Goal: Information Seeking & Learning: Learn about a topic

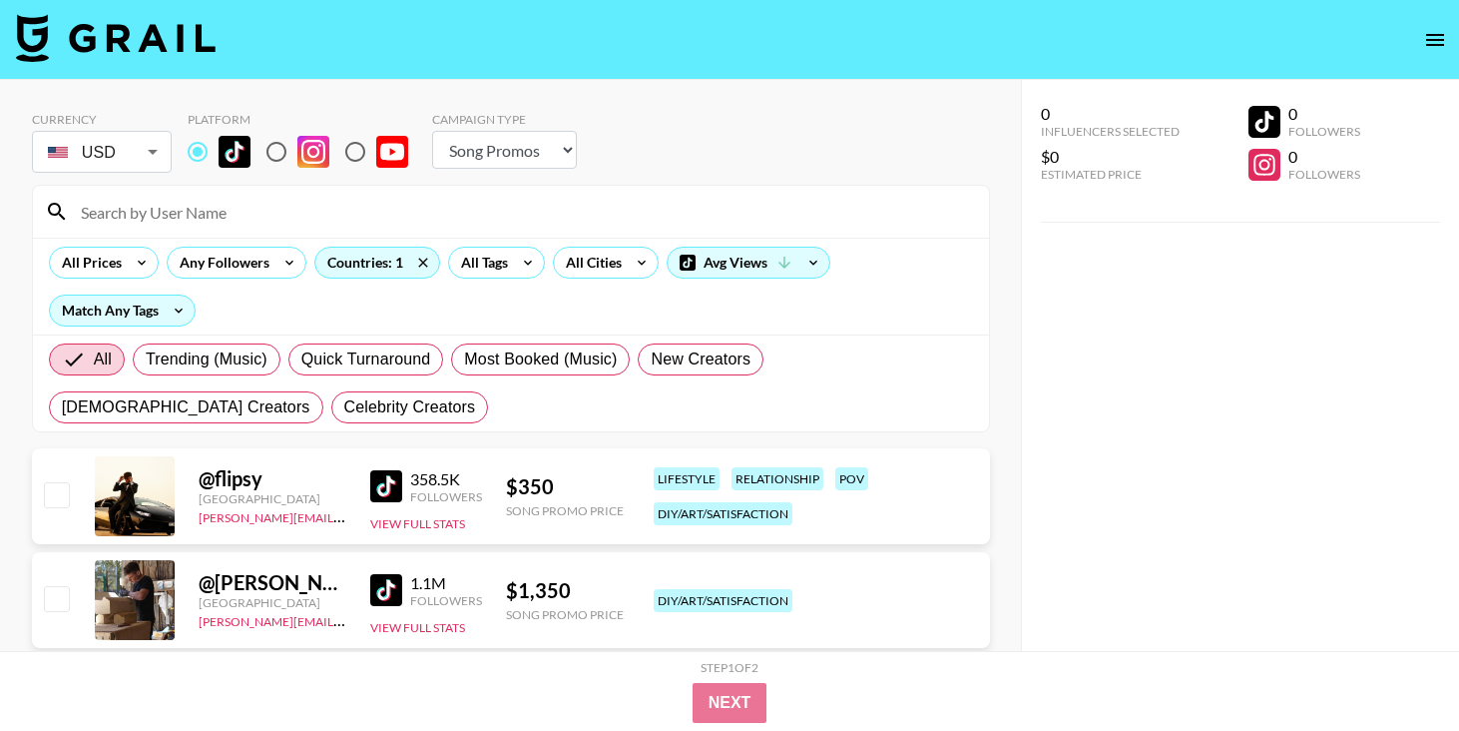
select select "Song"
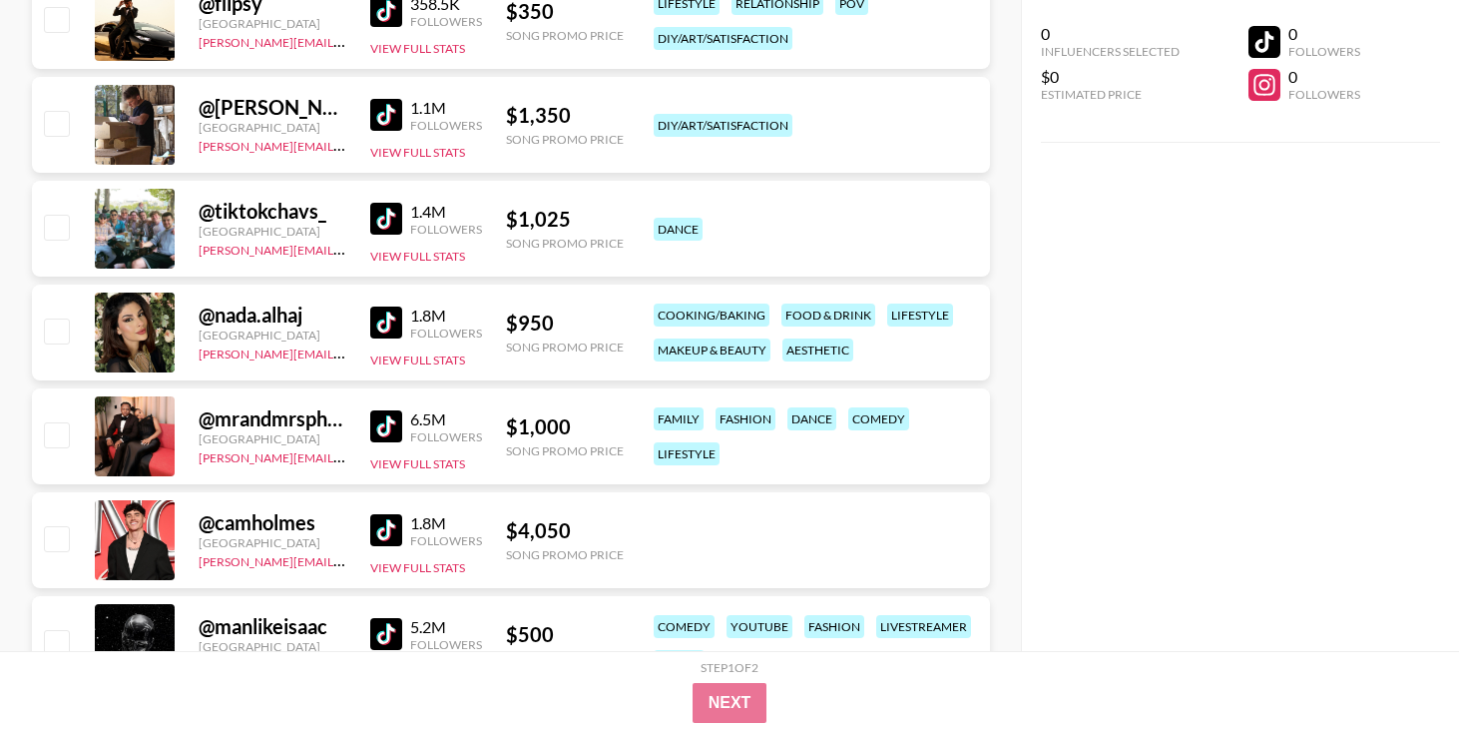
scroll to position [516, 0]
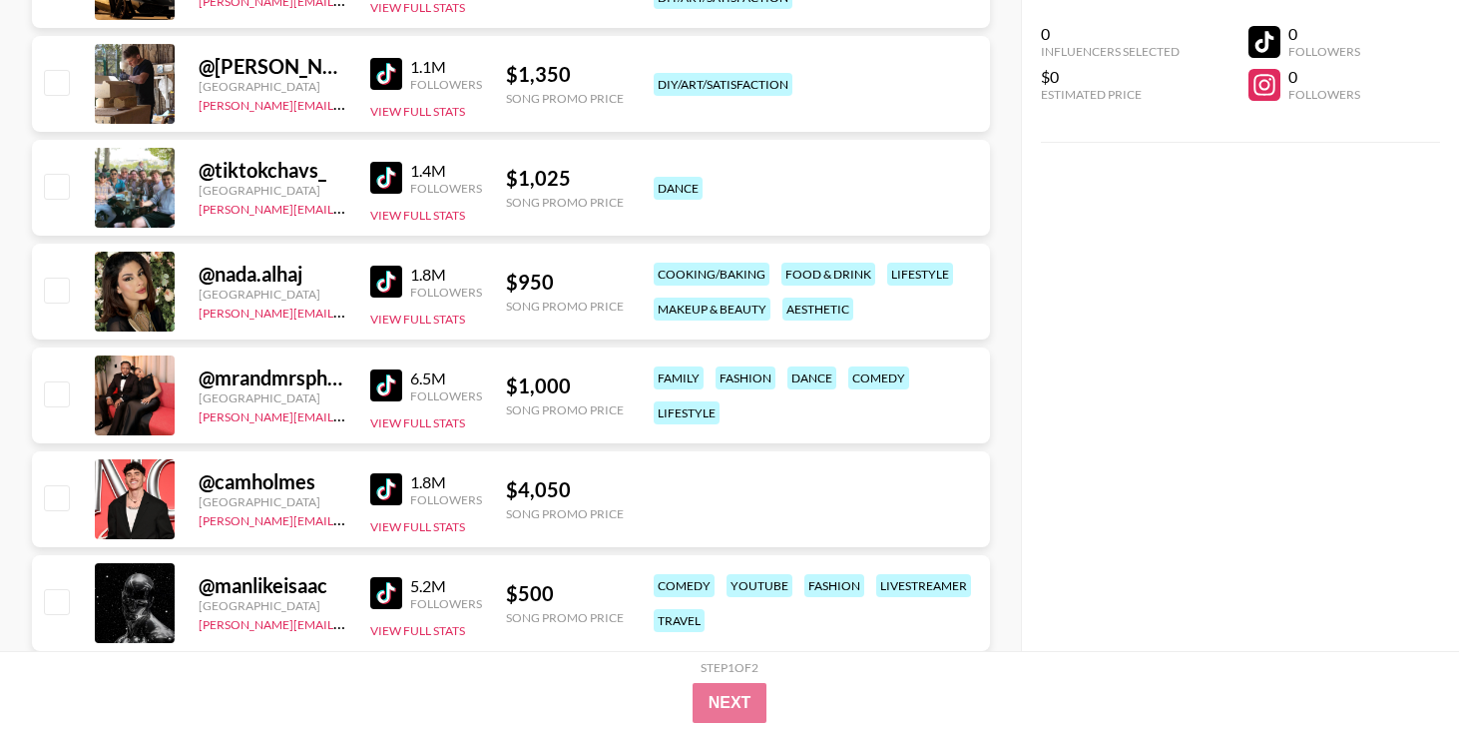
click at [383, 487] on img at bounding box center [386, 489] width 32 height 32
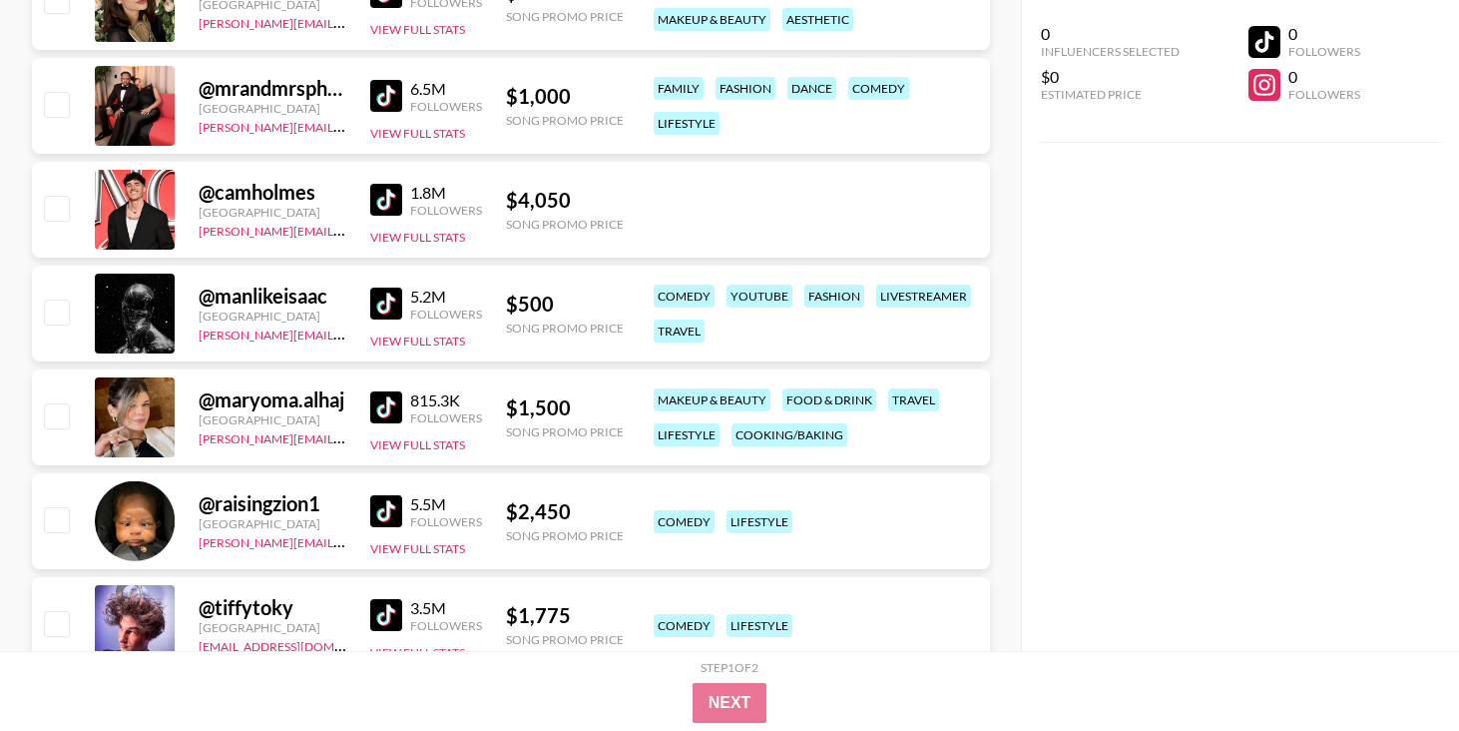
scroll to position [806, 0]
click at [384, 282] on div "5.2M Followers View Full Stats" at bounding box center [426, 312] width 112 height 71
click at [399, 299] on img at bounding box center [386, 302] width 32 height 32
click at [362, 402] on div "@ maryoma.alhaj [GEOGRAPHIC_DATA] [PERSON_NAME][EMAIL_ADDRESS][DOMAIN_NAME] 815…" at bounding box center [511, 416] width 958 height 96
click at [384, 403] on img at bounding box center [386, 406] width 32 height 32
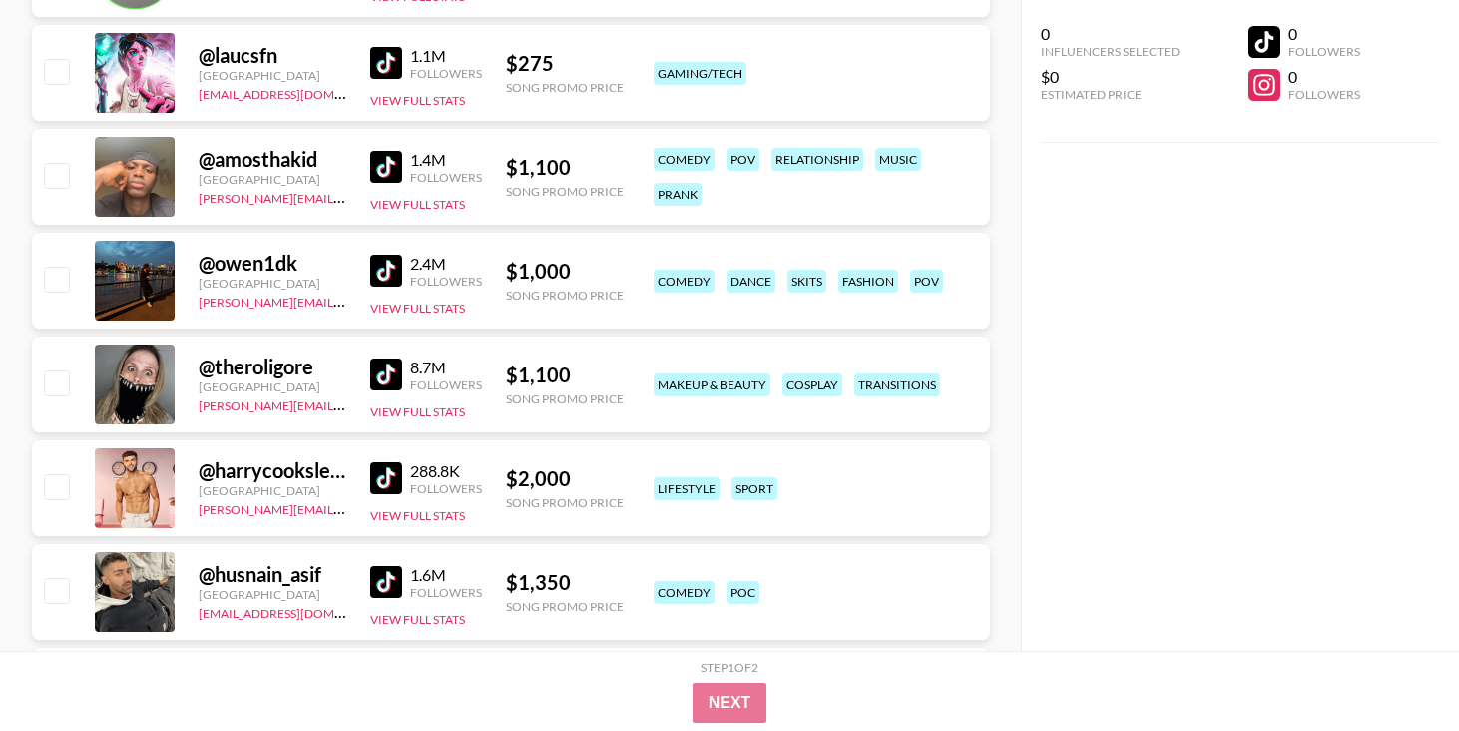
scroll to position [1656, 0]
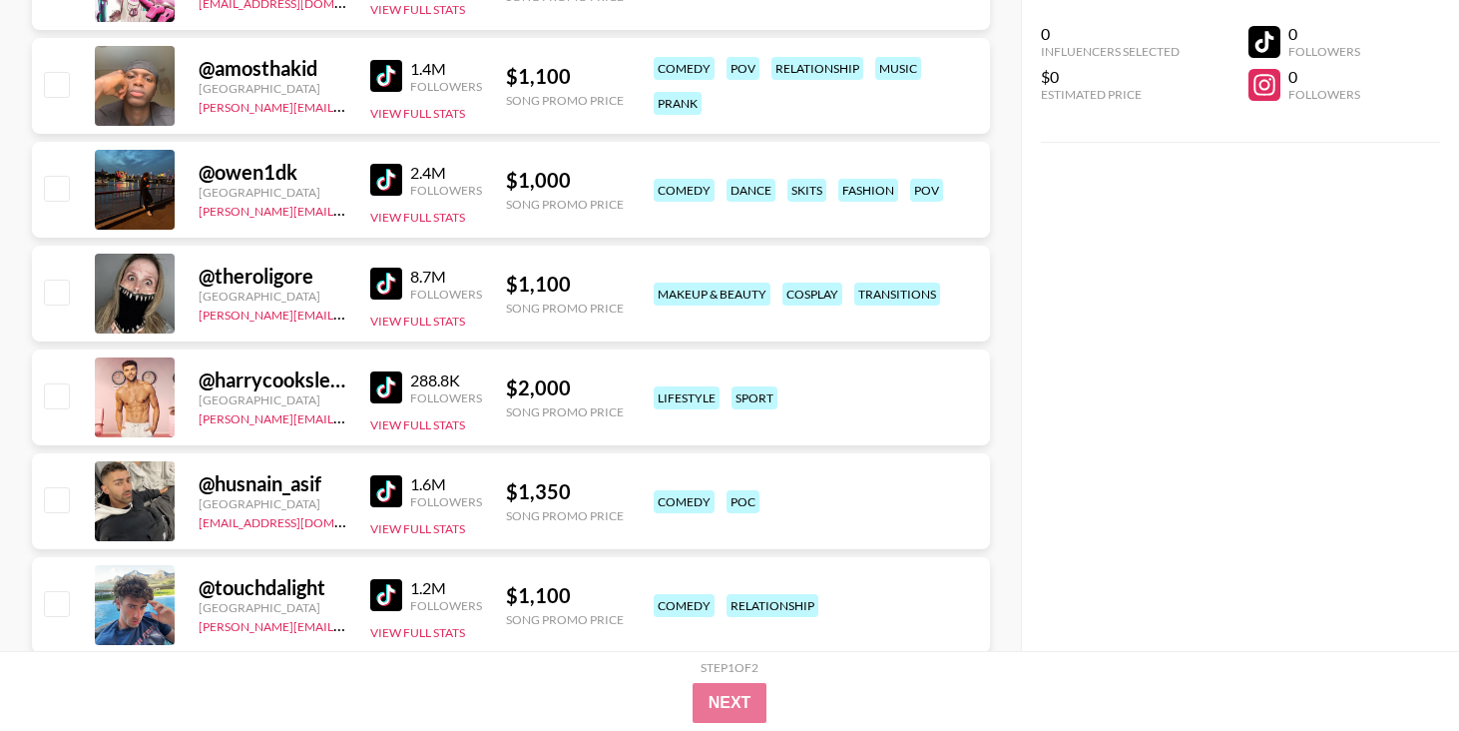
click at [386, 383] on img at bounding box center [386, 387] width 32 height 32
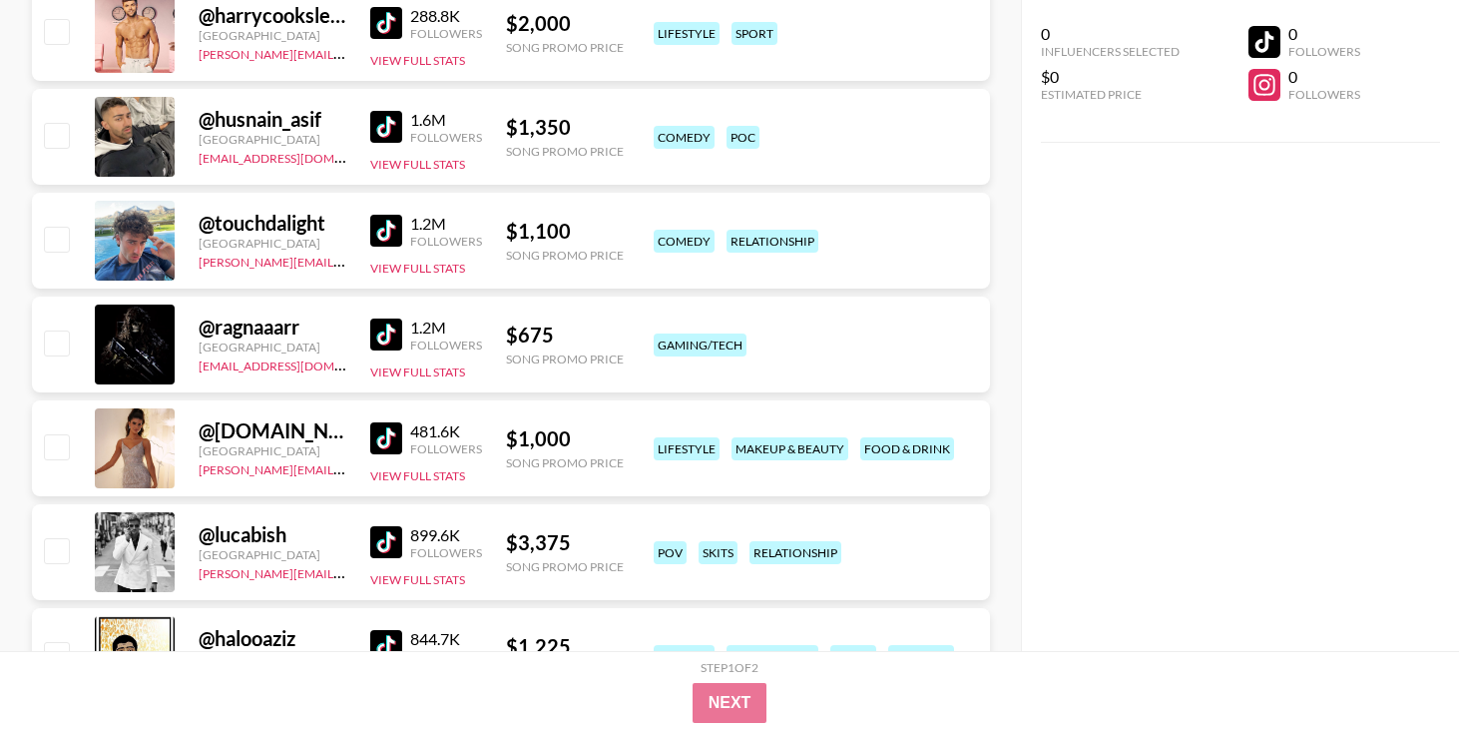
scroll to position [2105, 0]
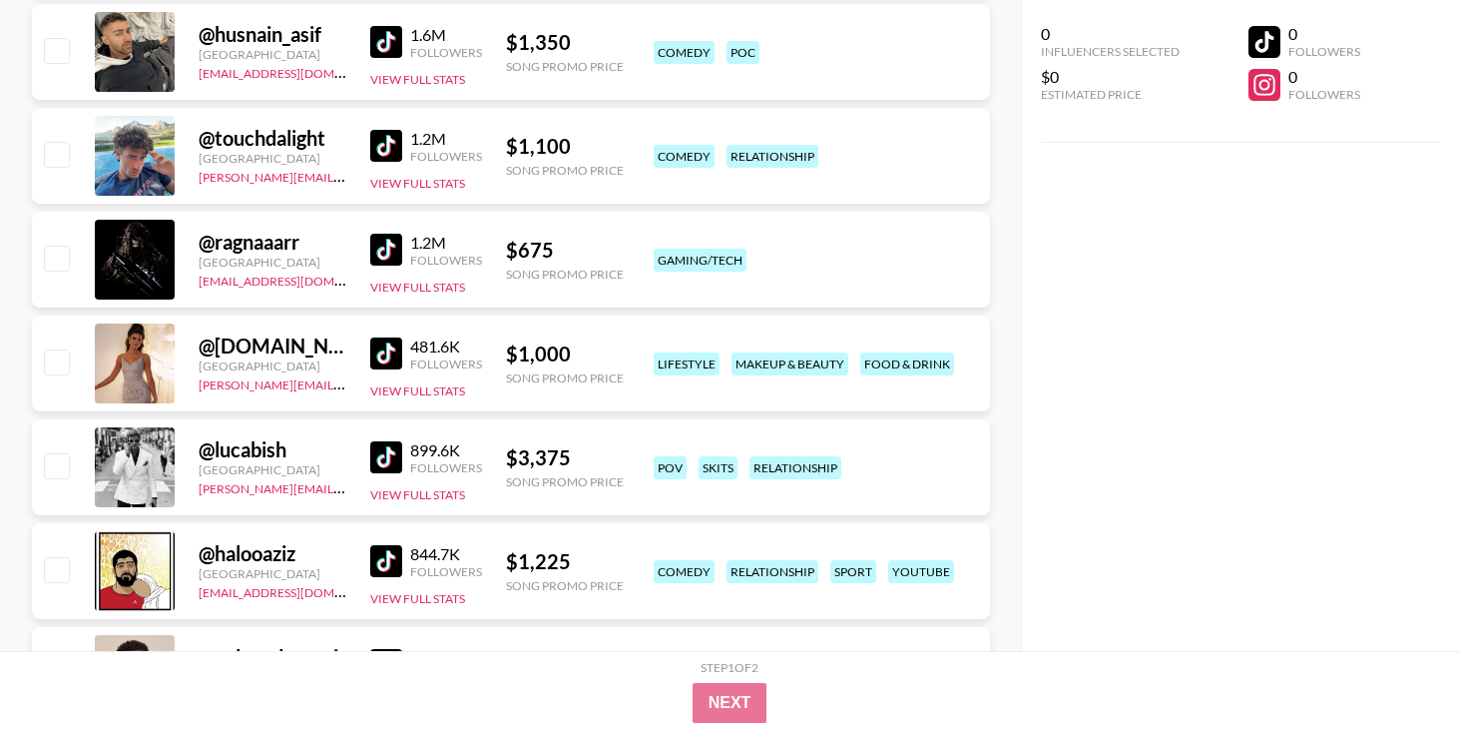
click at [397, 451] on img at bounding box center [386, 457] width 32 height 32
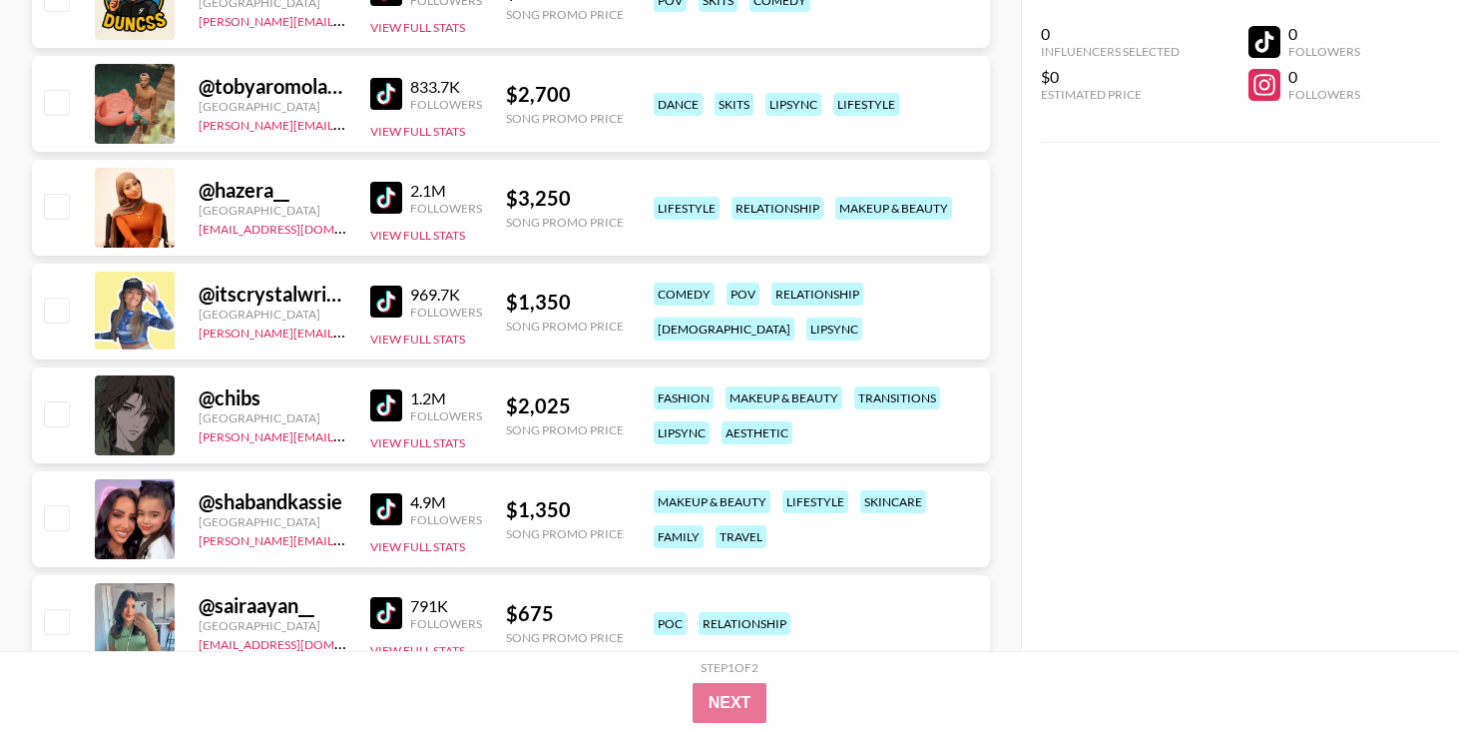
scroll to position [3384, 0]
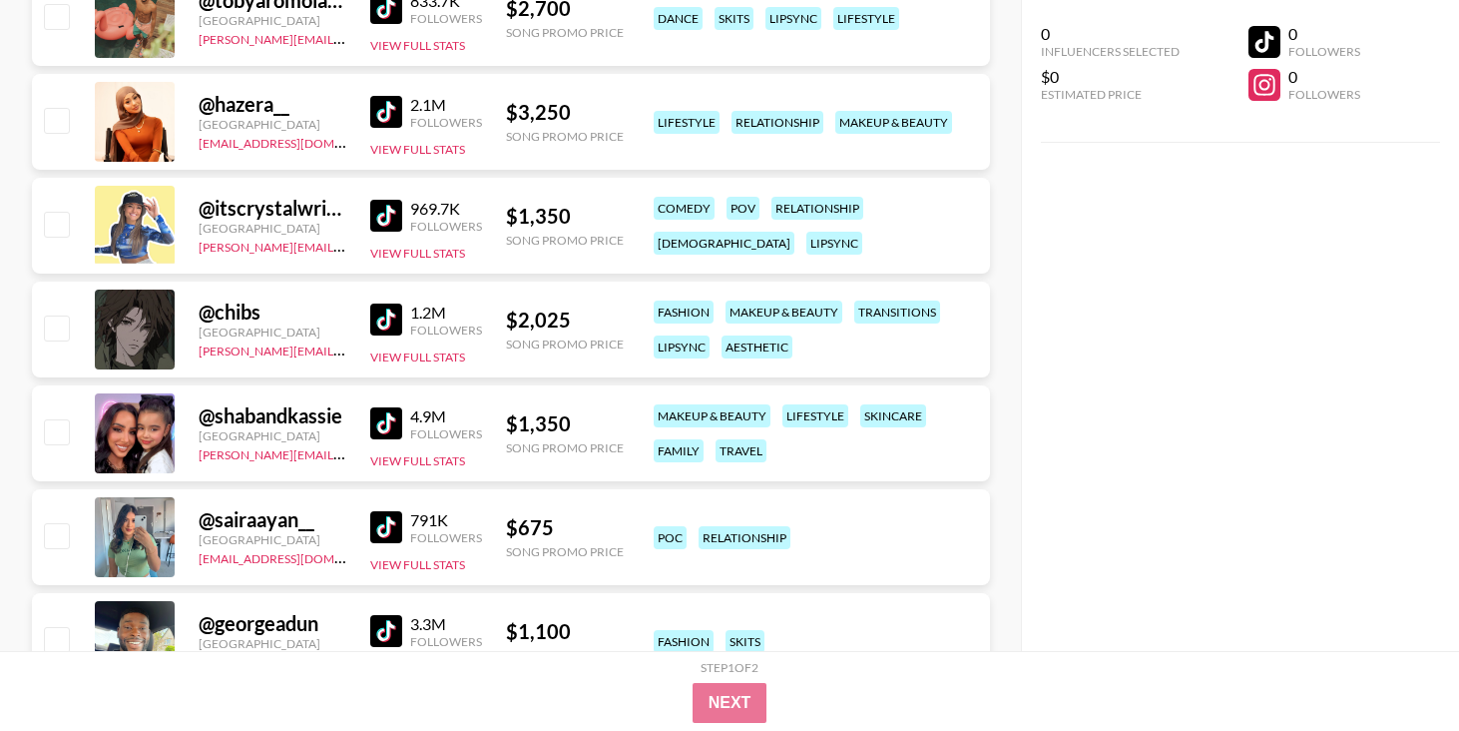
click at [383, 519] on img at bounding box center [386, 527] width 32 height 32
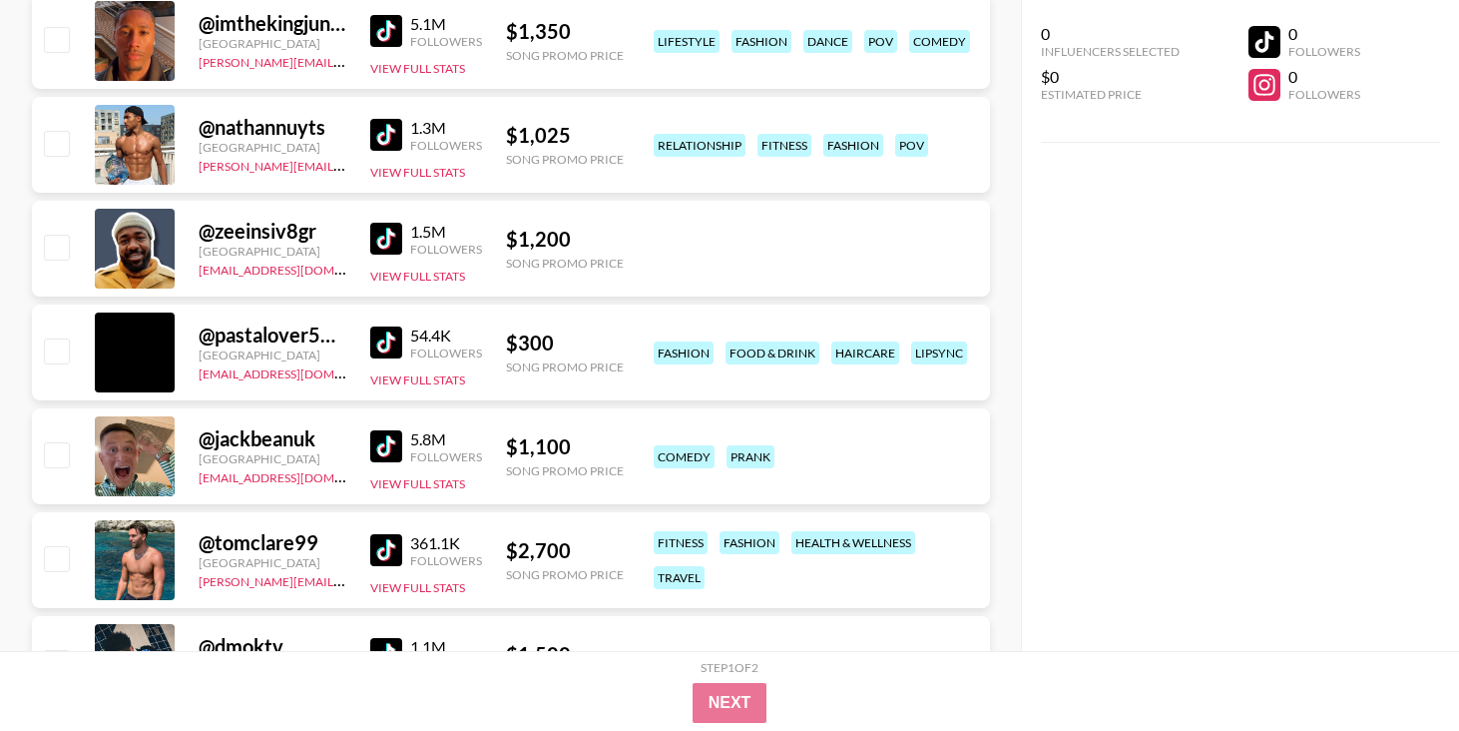
scroll to position [4441, 0]
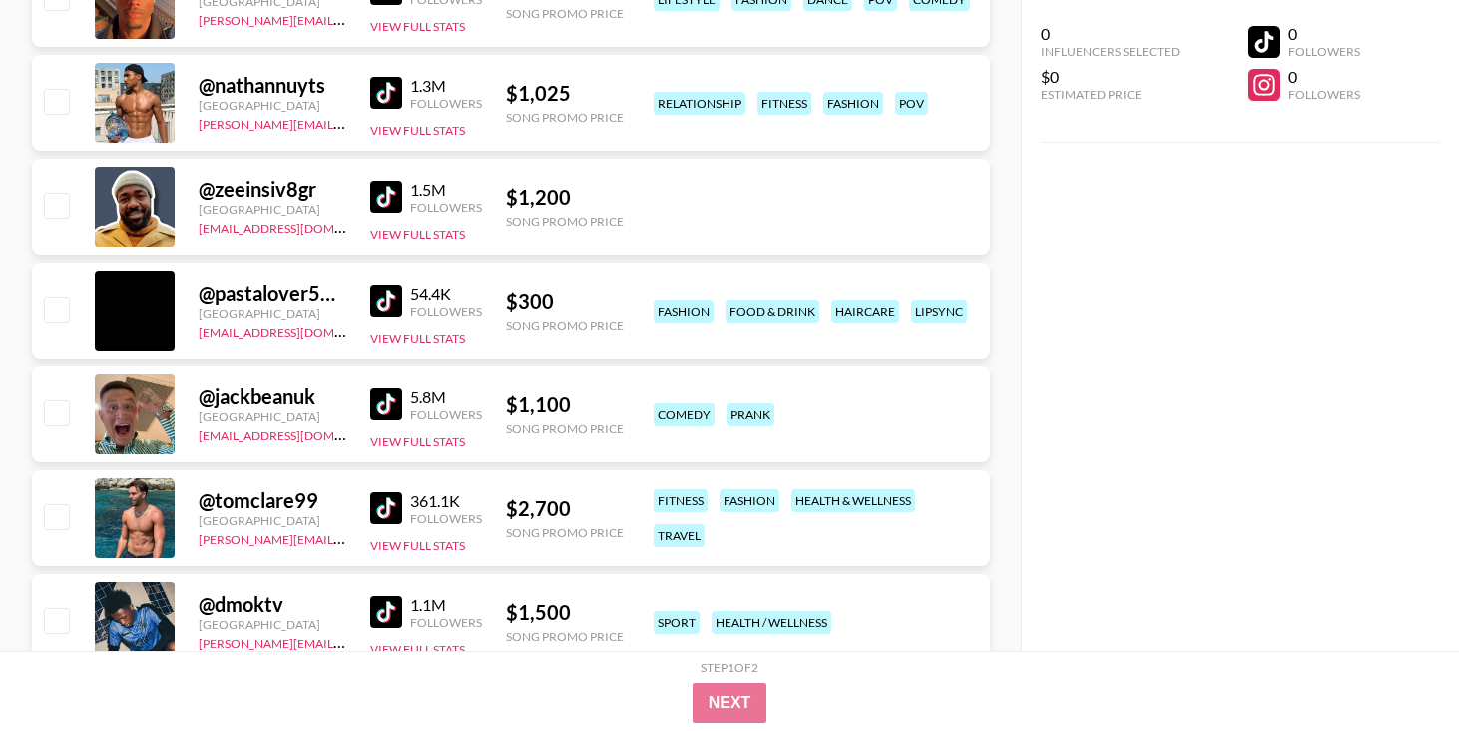
click at [381, 403] on img at bounding box center [386, 404] width 32 height 32
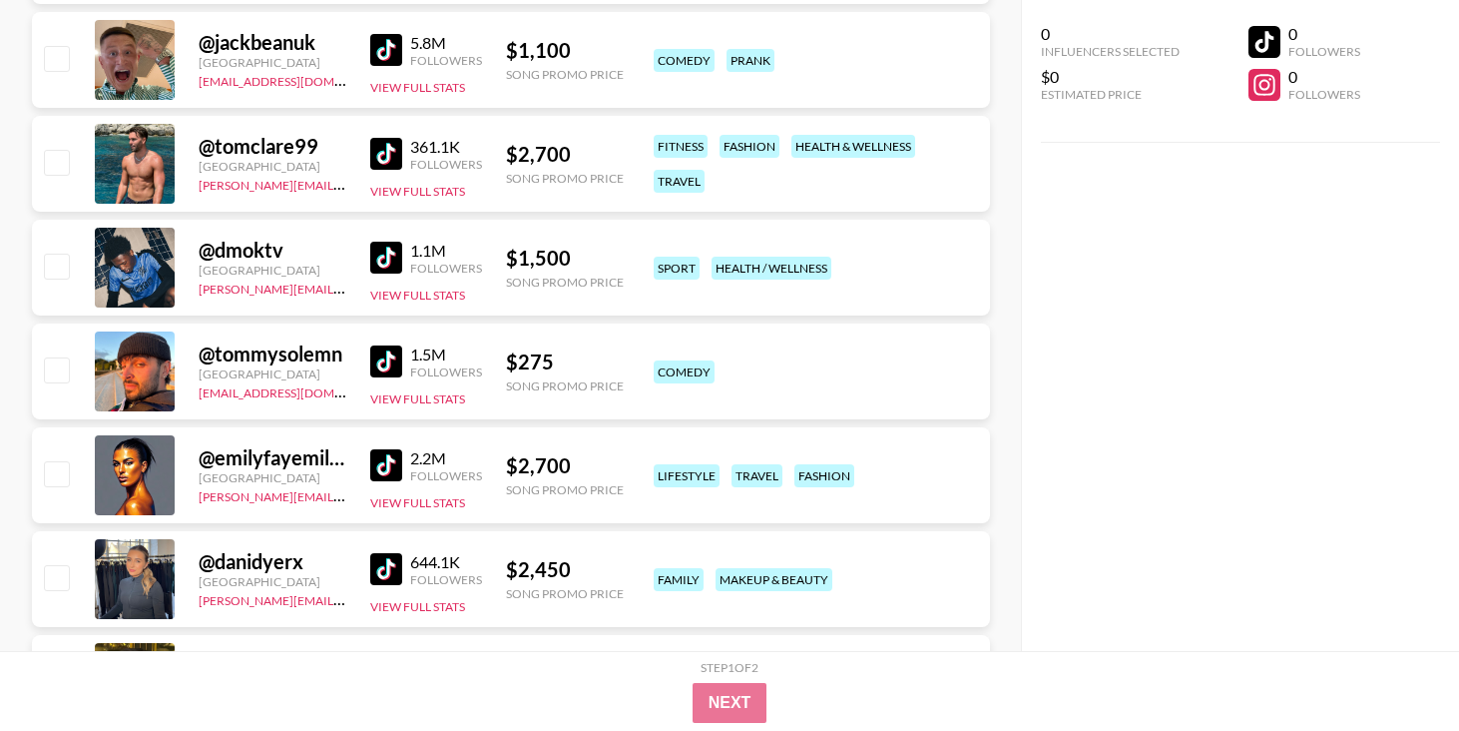
scroll to position [4846, 0]
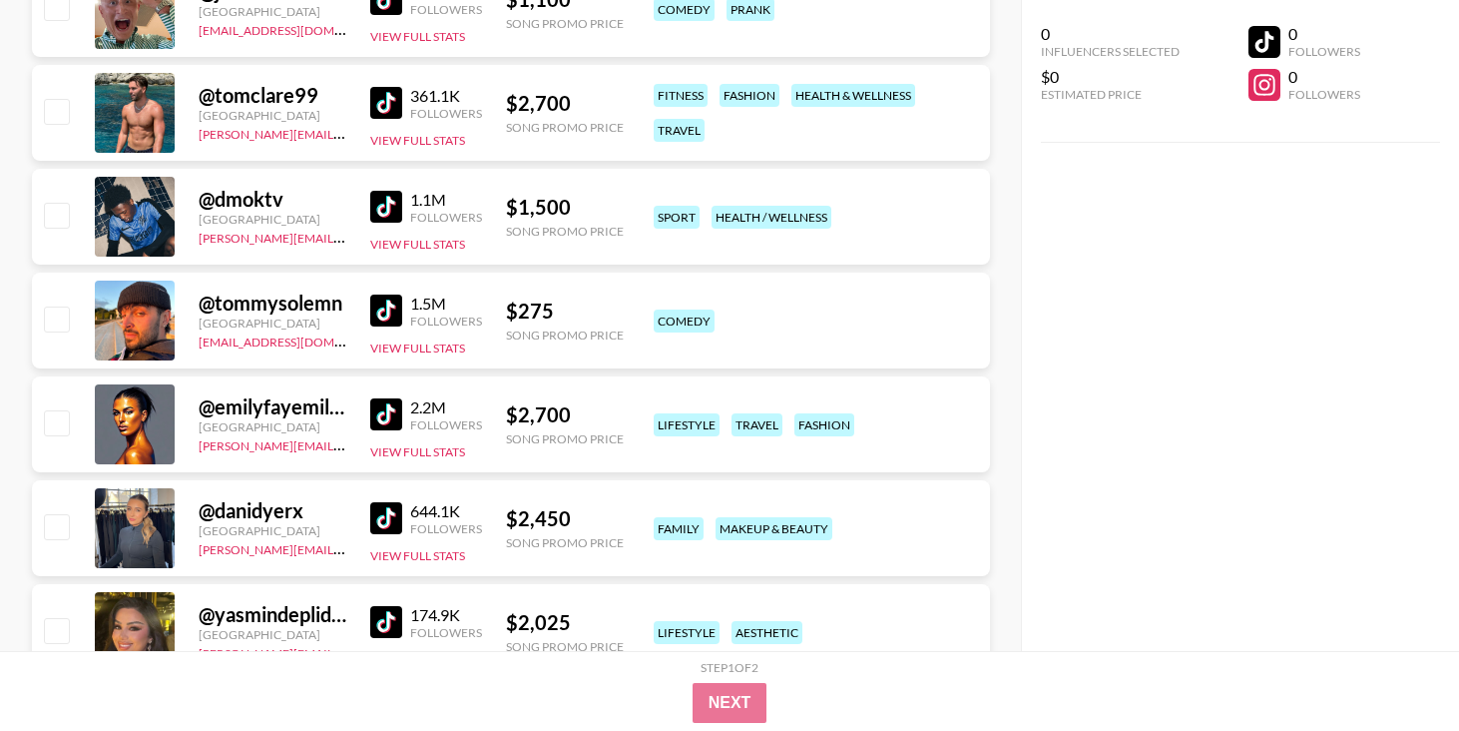
click at [396, 407] on img at bounding box center [386, 414] width 32 height 32
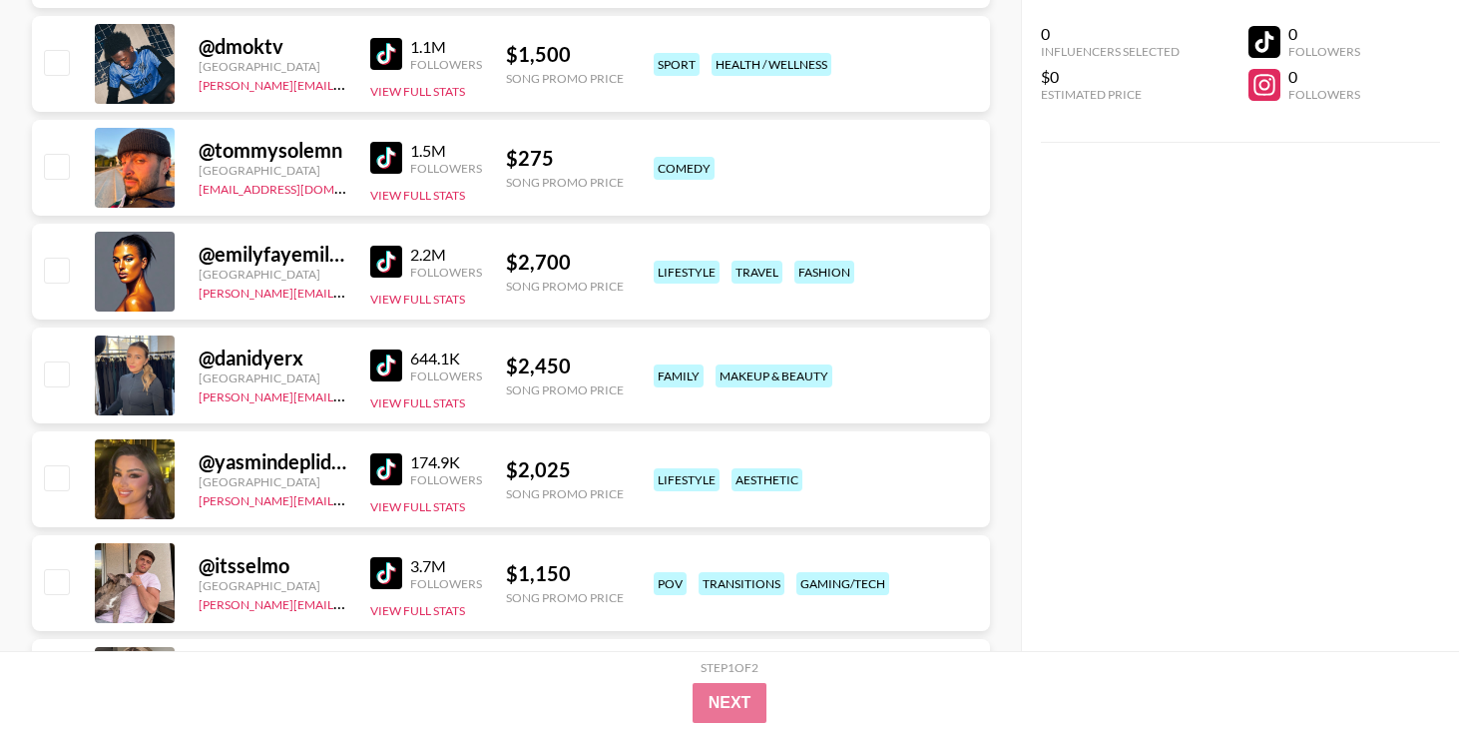
scroll to position [4998, 0]
click at [382, 367] on img at bounding box center [386, 366] width 32 height 32
click at [389, 472] on img at bounding box center [386, 470] width 32 height 32
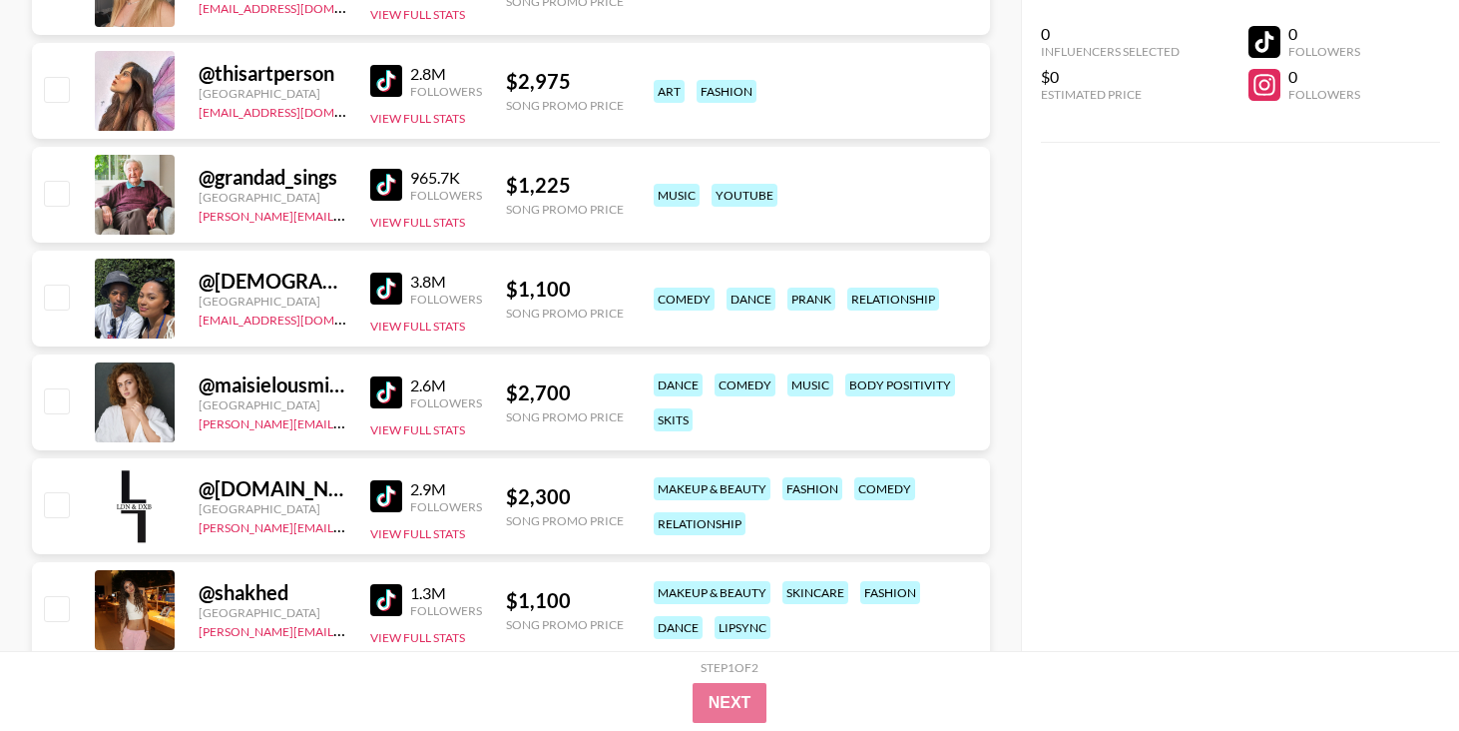
scroll to position [5732, 0]
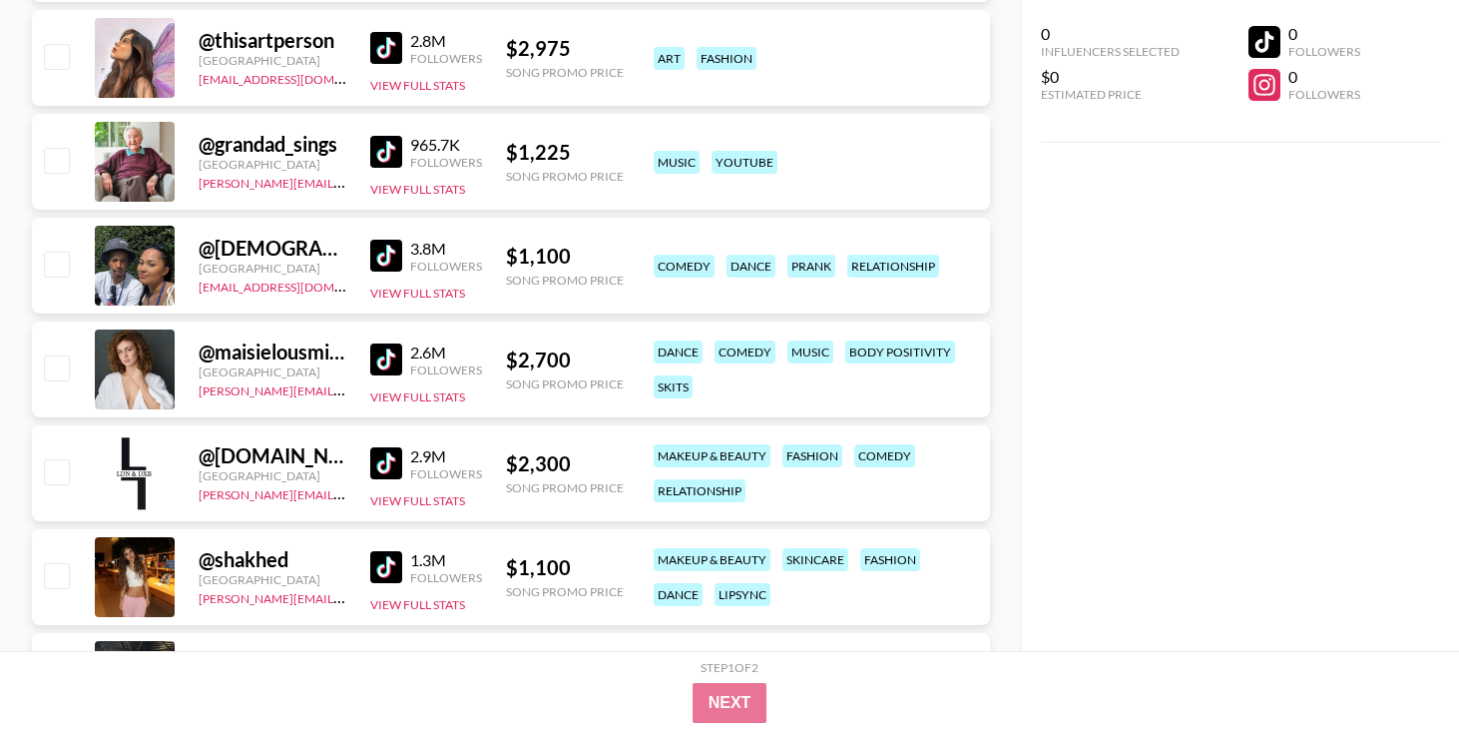
click at [383, 570] on img at bounding box center [386, 567] width 32 height 32
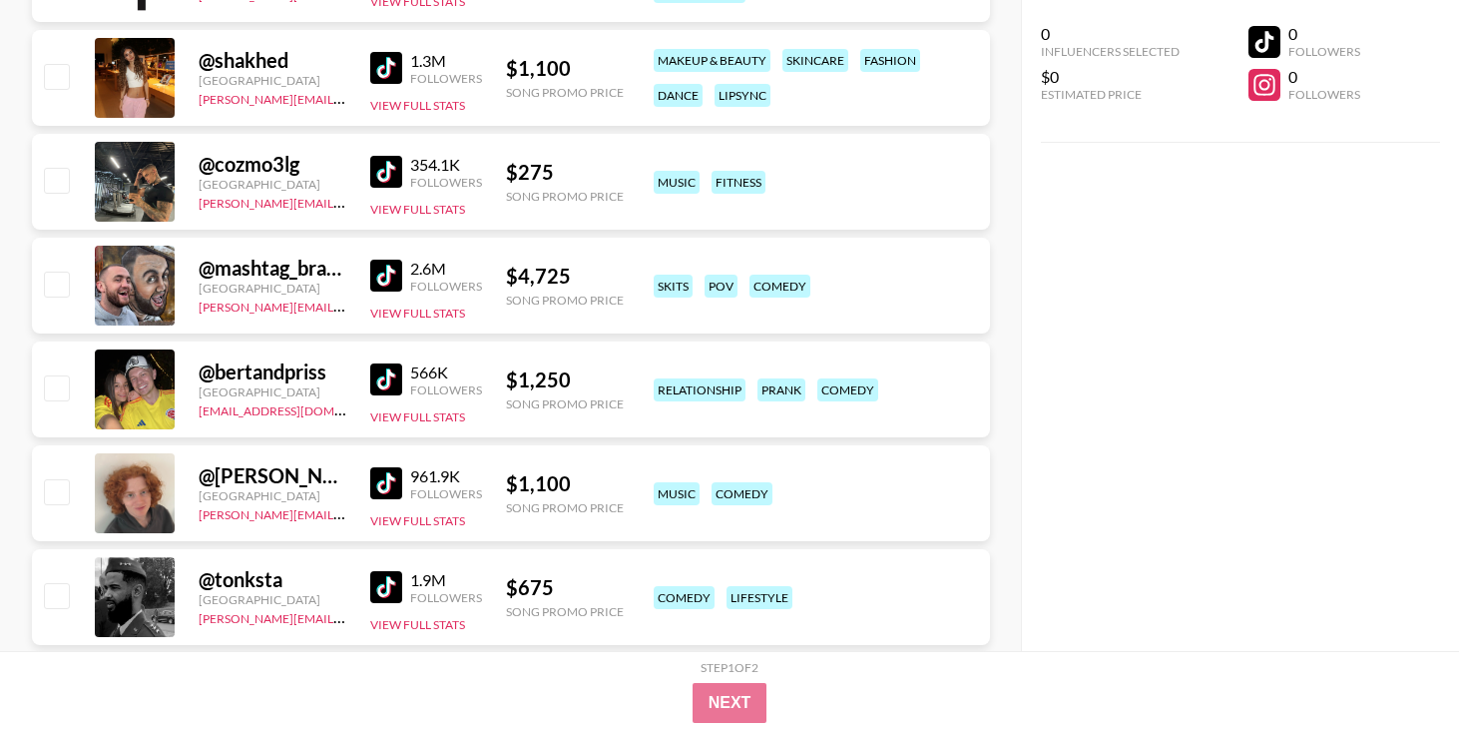
scroll to position [6245, 0]
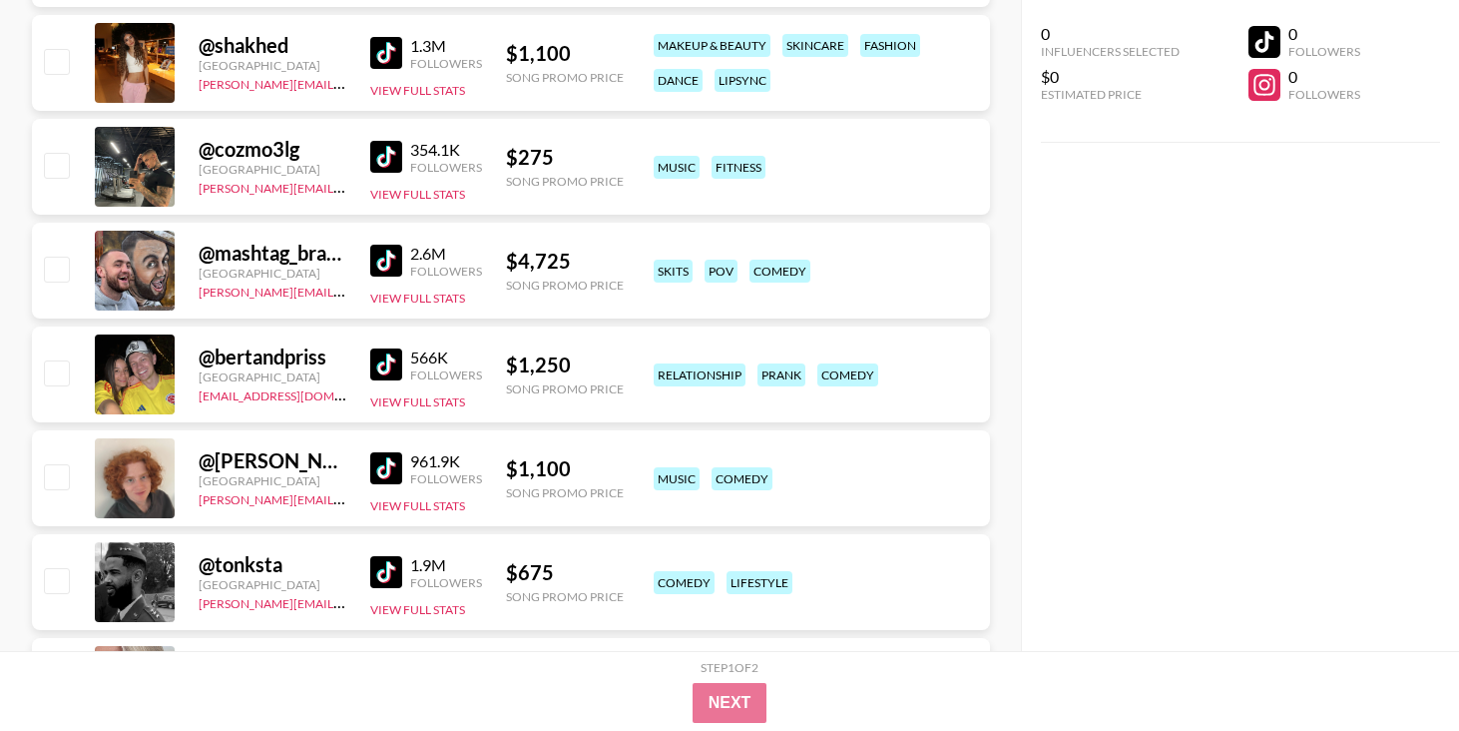
click at [390, 356] on img at bounding box center [386, 364] width 32 height 32
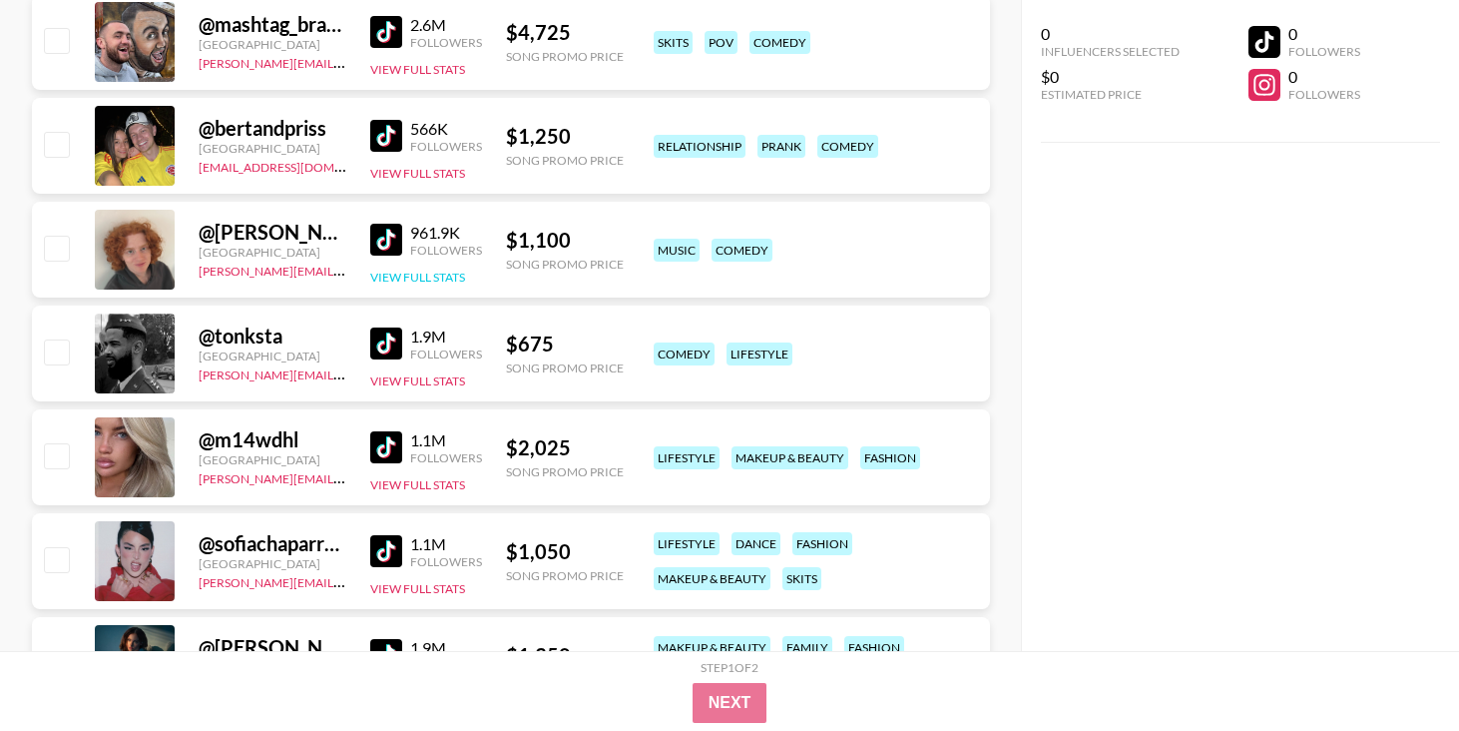
scroll to position [6505, 0]
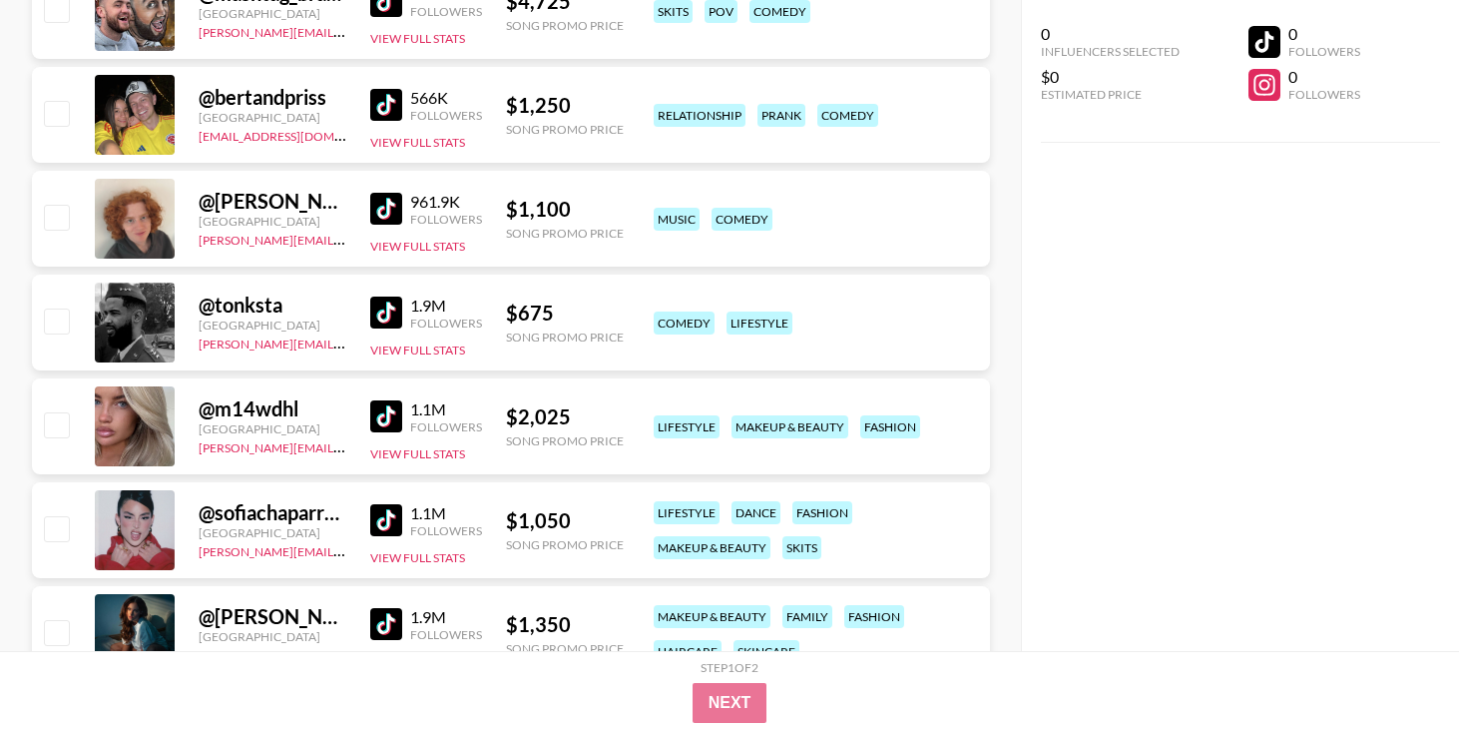
click at [388, 517] on img at bounding box center [386, 520] width 32 height 32
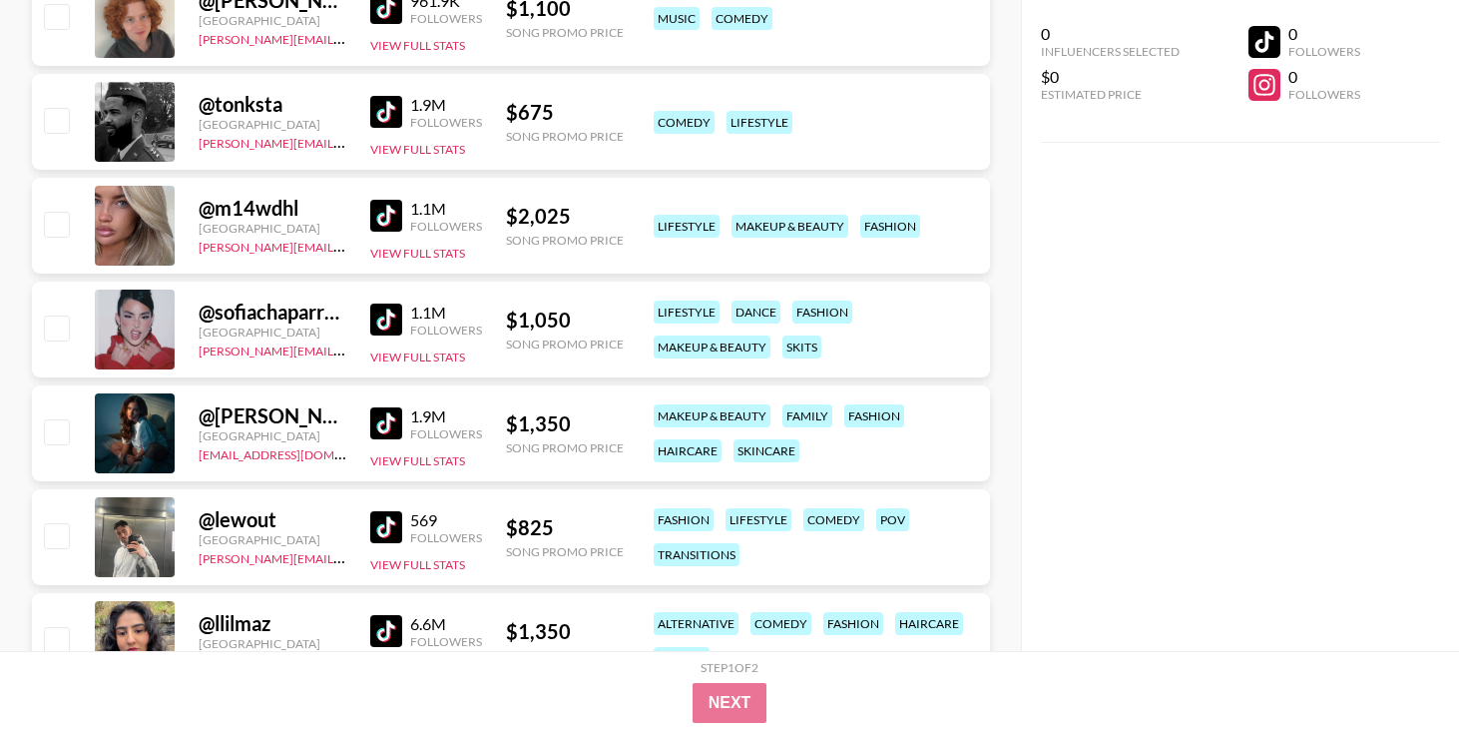
scroll to position [6814, 0]
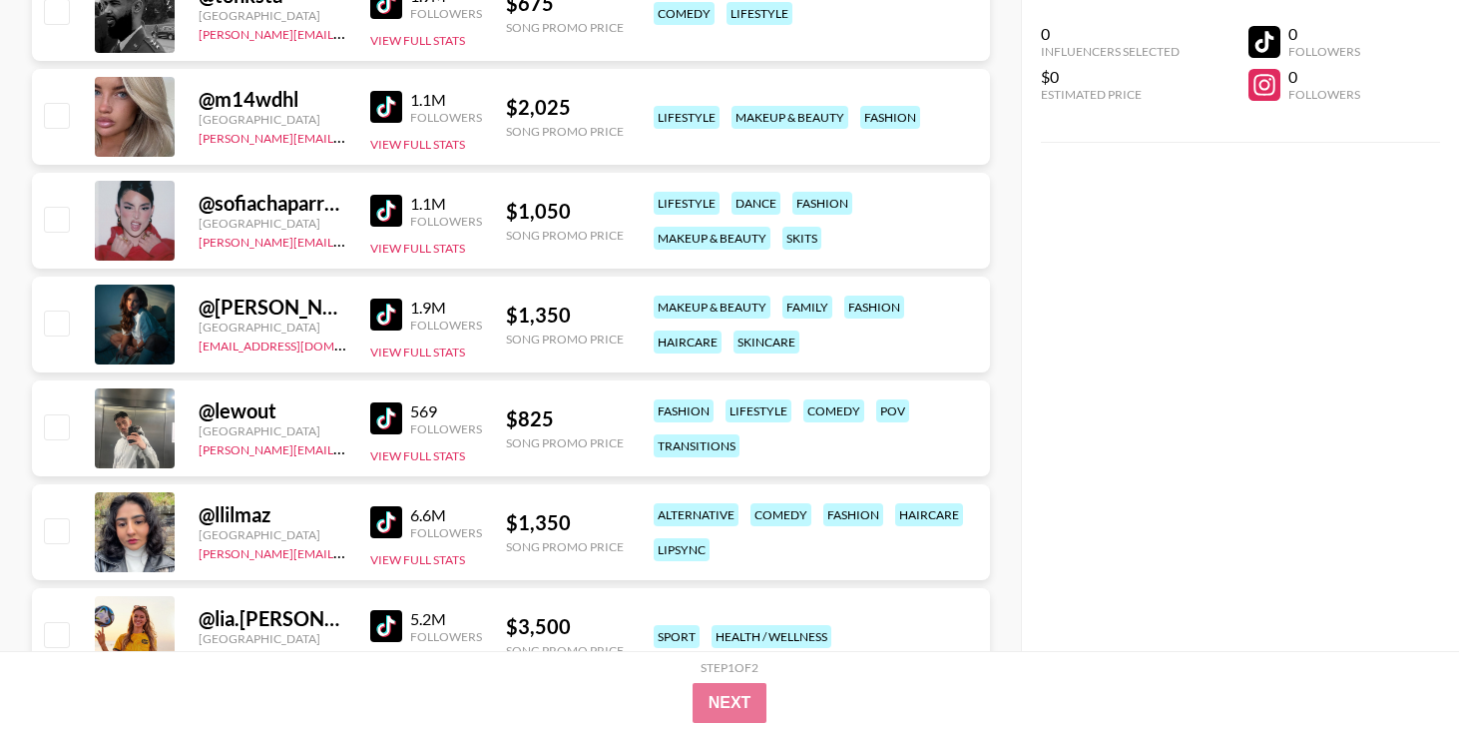
click at [388, 417] on img at bounding box center [386, 418] width 32 height 32
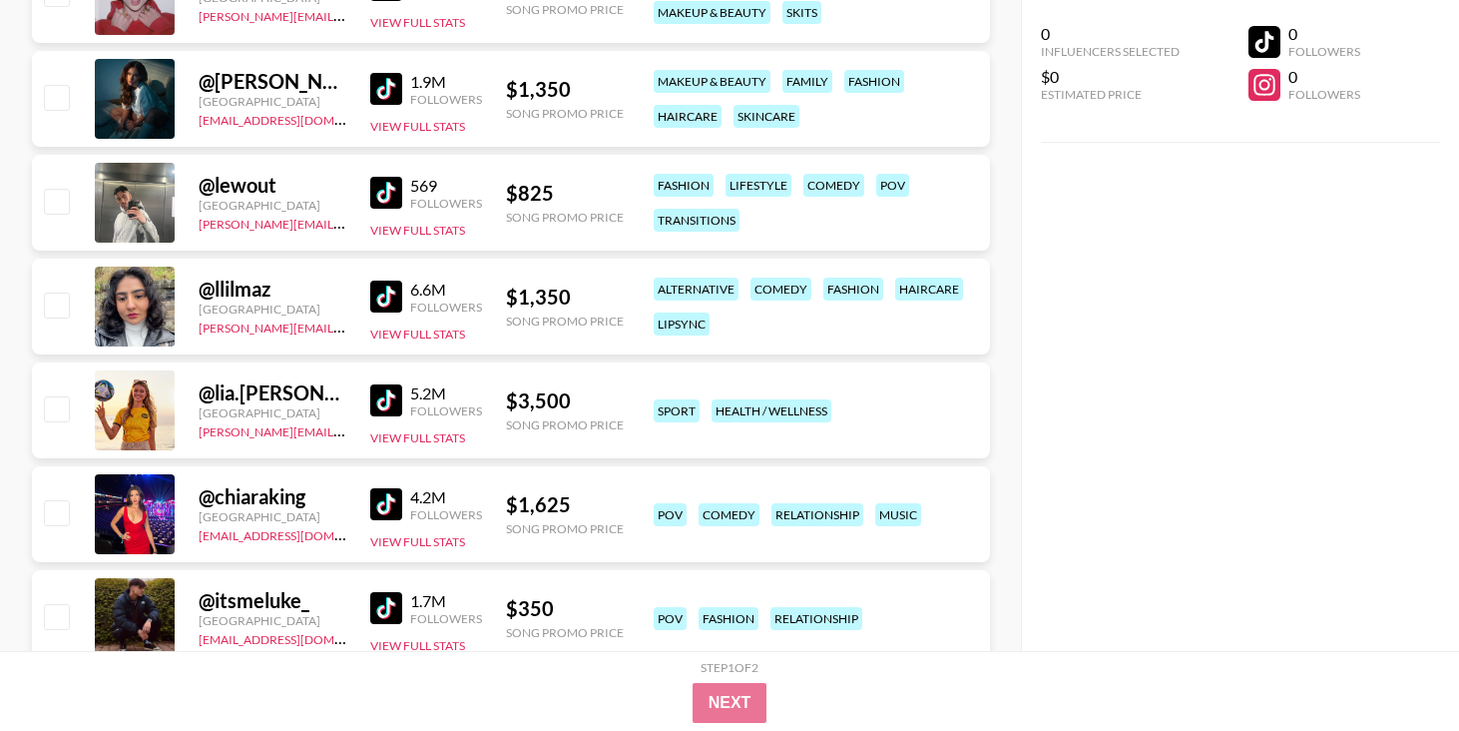
scroll to position [7049, 0]
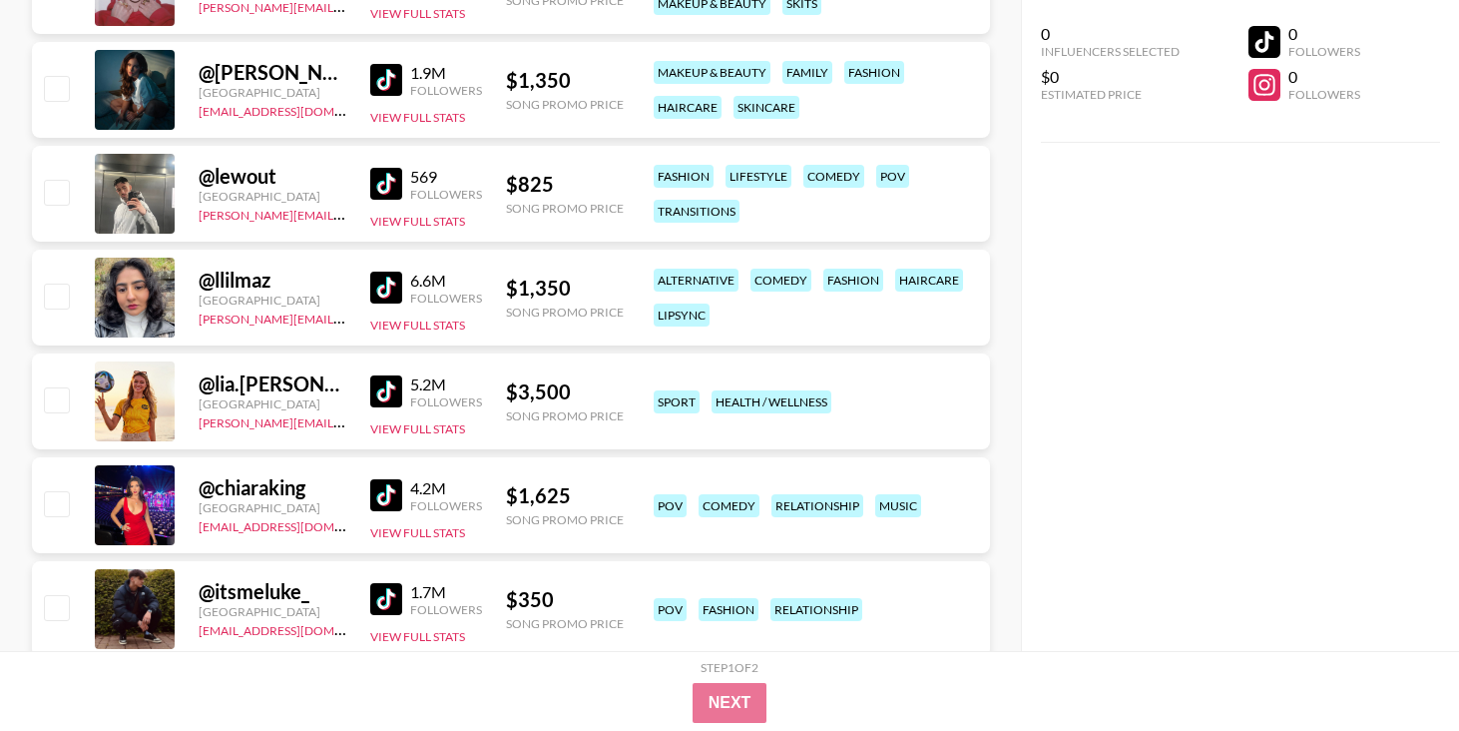
click at [373, 388] on img at bounding box center [386, 391] width 32 height 32
